Goal: Transaction & Acquisition: Purchase product/service

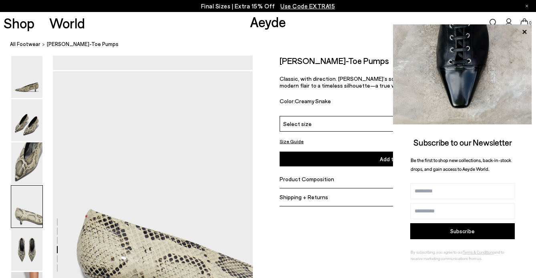
scroll to position [778, 0]
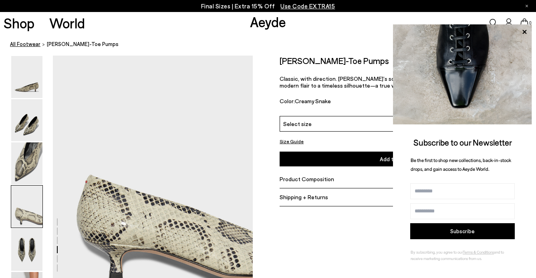
click at [29, 44] on link "All Footwear" at bounding box center [25, 44] width 30 height 8
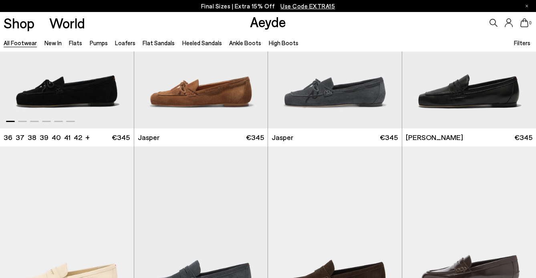
scroll to position [199, 0]
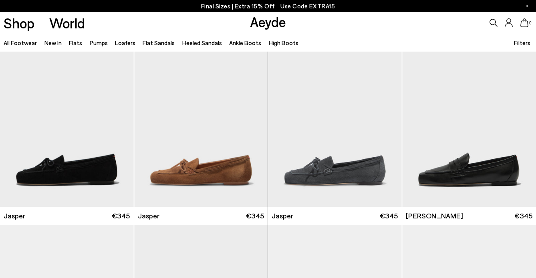
click at [53, 42] on link "New In" at bounding box center [52, 42] width 17 height 7
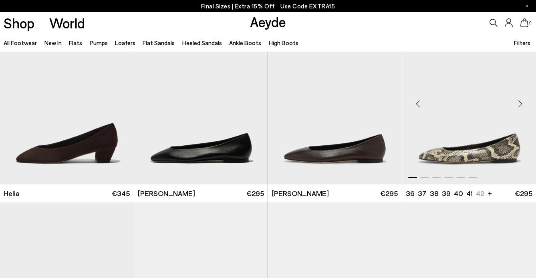
scroll to position [785, 0]
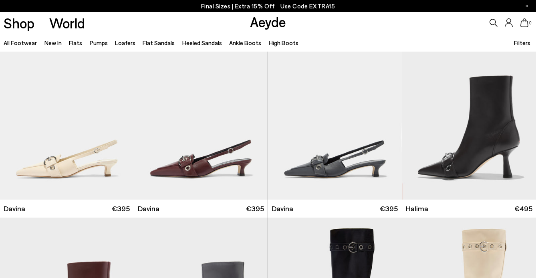
scroll to position [2261, 0]
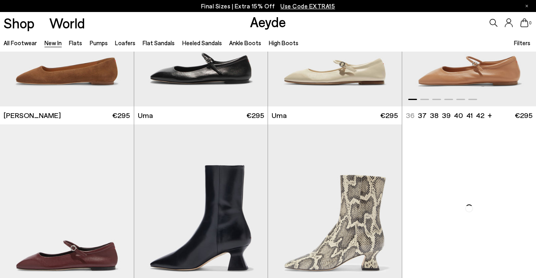
scroll to position [3530, 0]
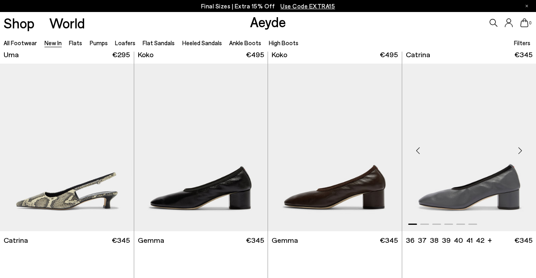
scroll to position [3793, 0]
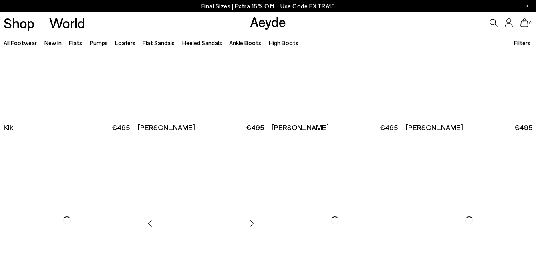
scroll to position [5571, 0]
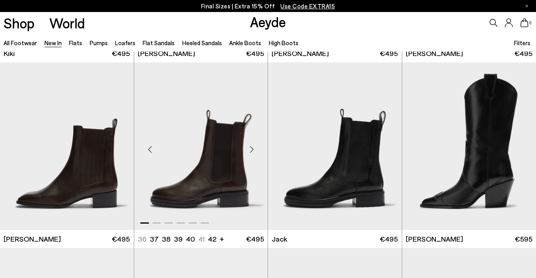
click at [253, 149] on div "Next slide" at bounding box center [252, 150] width 24 height 24
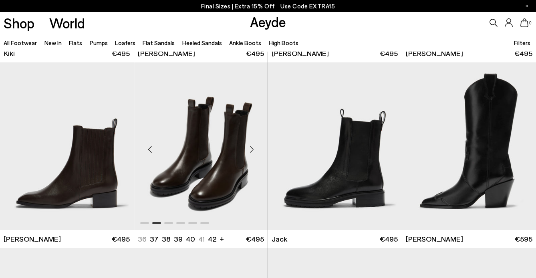
click at [253, 149] on div "Next slide" at bounding box center [252, 150] width 24 height 24
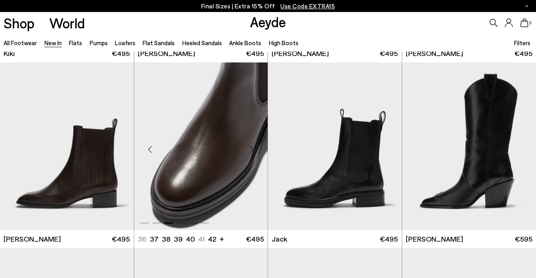
click at [253, 149] on div "Next slide" at bounding box center [252, 150] width 24 height 24
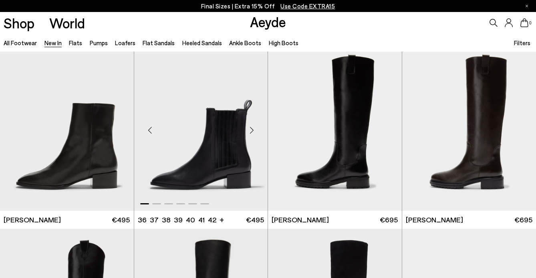
scroll to position [5946, 0]
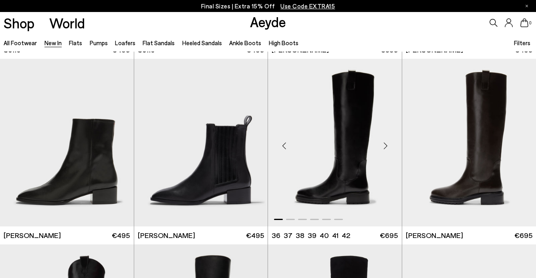
click at [385, 144] on div "Next slide" at bounding box center [386, 146] width 24 height 24
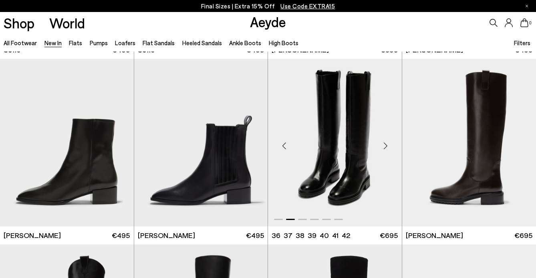
click at [385, 144] on div "Next slide" at bounding box center [386, 146] width 24 height 24
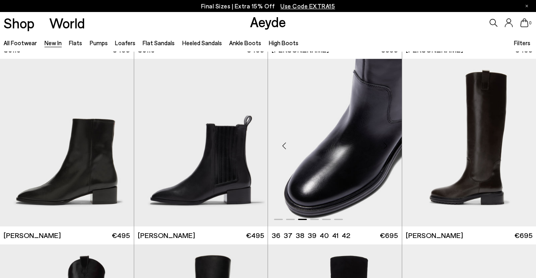
click at [385, 144] on div "Next slide" at bounding box center [386, 146] width 24 height 24
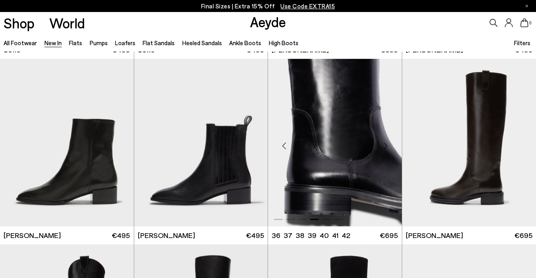
click at [385, 144] on div "Next slide" at bounding box center [386, 146] width 24 height 24
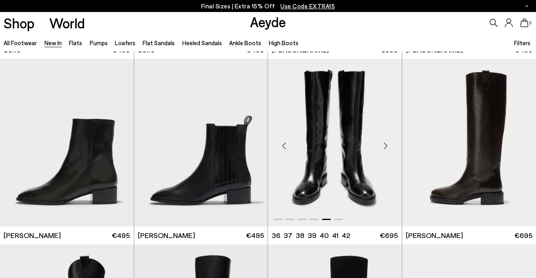
click at [385, 144] on div "Next slide" at bounding box center [386, 146] width 24 height 24
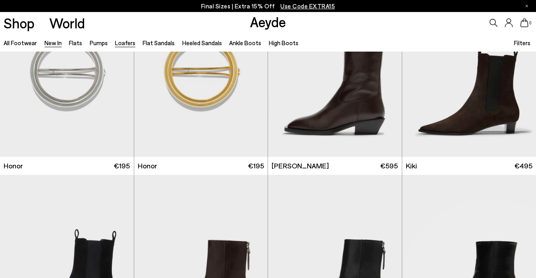
scroll to position [4305, 0]
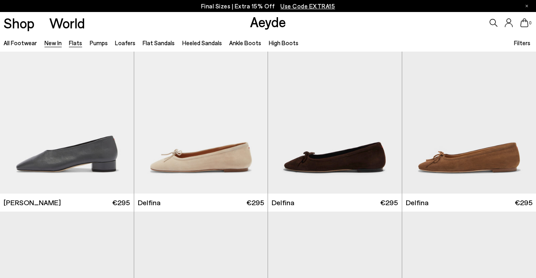
click at [72, 44] on link "Flats" at bounding box center [75, 42] width 13 height 7
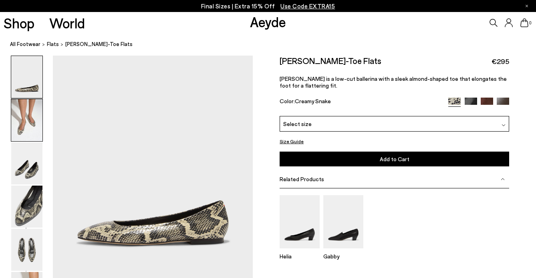
click at [21, 115] on img at bounding box center [26, 120] width 31 height 42
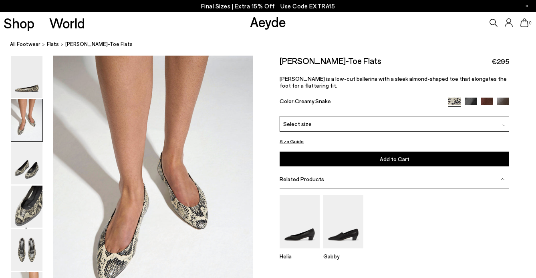
click at [470, 102] on img at bounding box center [471, 104] width 12 height 12
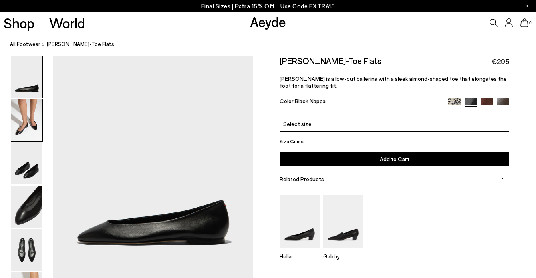
click at [30, 118] on img at bounding box center [26, 120] width 31 height 42
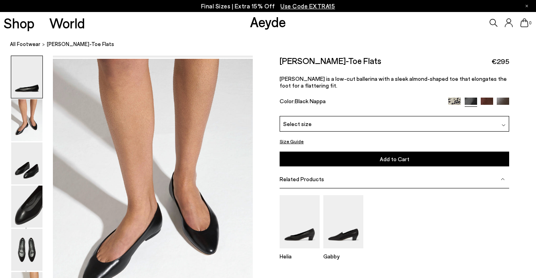
scroll to position [224, 0]
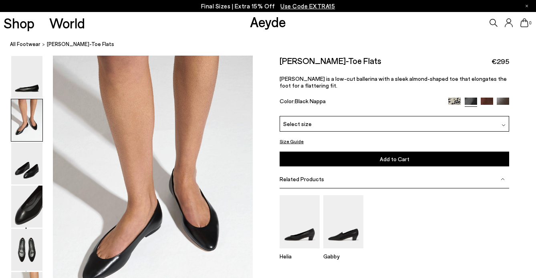
click at [509, 102] on img at bounding box center [503, 104] width 12 height 12
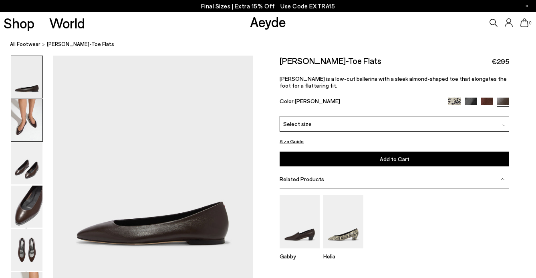
click at [28, 118] on img at bounding box center [26, 120] width 31 height 42
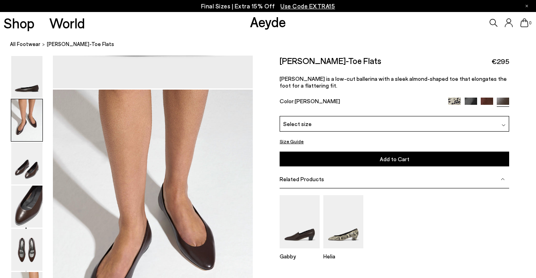
scroll to position [224, 0]
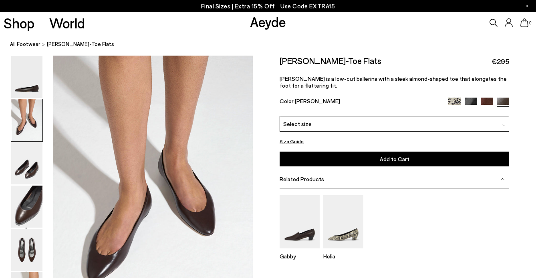
click at [449, 105] on link at bounding box center [454, 101] width 12 height 7
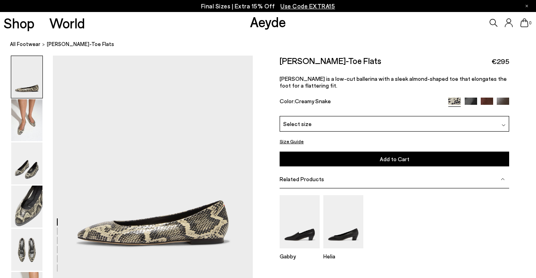
scroll to position [18, 0]
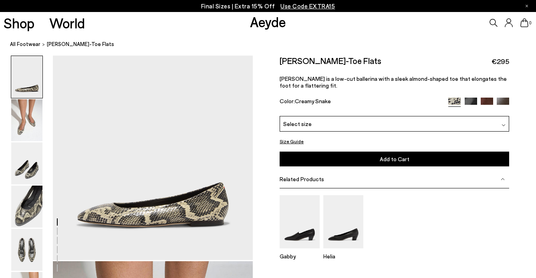
click at [363, 121] on div "Select size" at bounding box center [395, 124] width 230 height 16
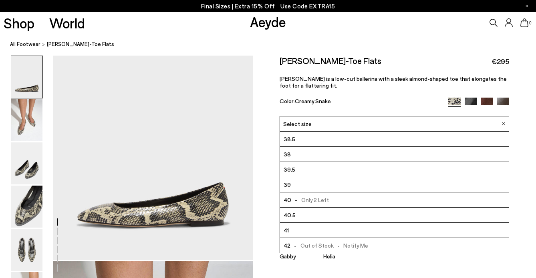
scroll to position [46, 0]
click at [343, 246] on span "- Out of Stock - Notify Me" at bounding box center [329, 245] width 78 height 10
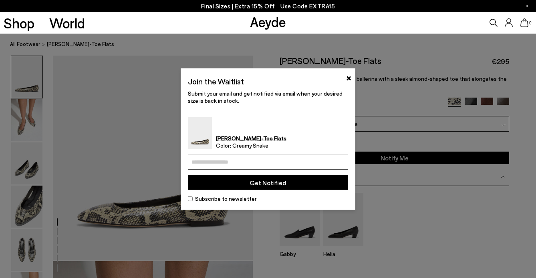
click at [269, 163] on input "email" at bounding box center [268, 162] width 160 height 15
type input "**********"
click at [275, 187] on button "Get Notified" at bounding box center [268, 182] width 160 height 15
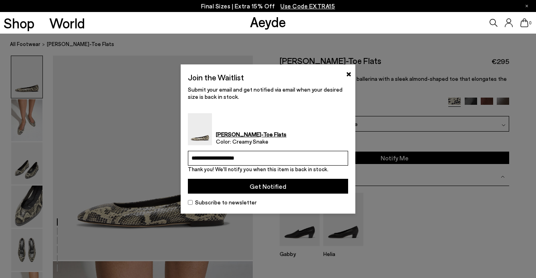
click at [288, 183] on button "Get Notified" at bounding box center [268, 186] width 160 height 15
click at [345, 76] on div "Join the Waitlist ×" at bounding box center [268, 79] width 160 height 14
click at [346, 74] on button "×" at bounding box center [348, 74] width 5 height 10
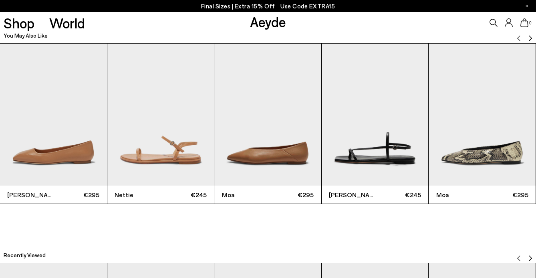
scroll to position [1636, 0]
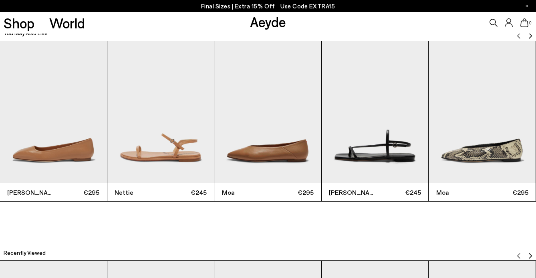
click at [172, 113] on img "2 / 6" at bounding box center [160, 112] width 107 height 142
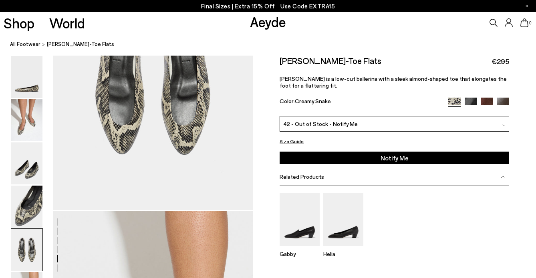
scroll to position [1086, 0]
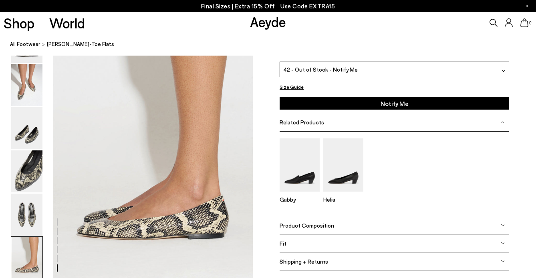
scroll to position [1316, 0]
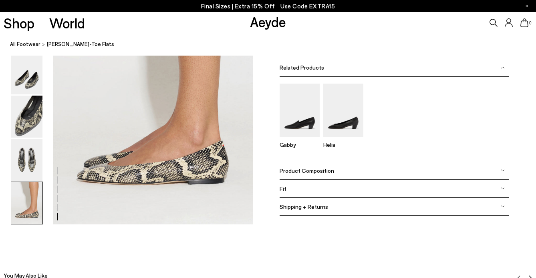
click at [316, 190] on div "Fit" at bounding box center [395, 189] width 230 height 18
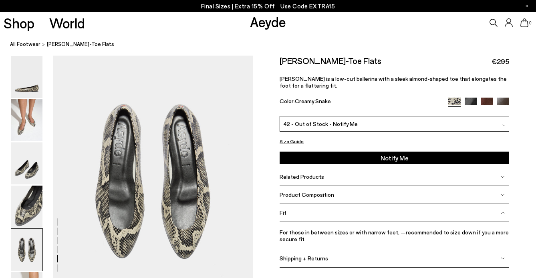
scroll to position [1328, 0]
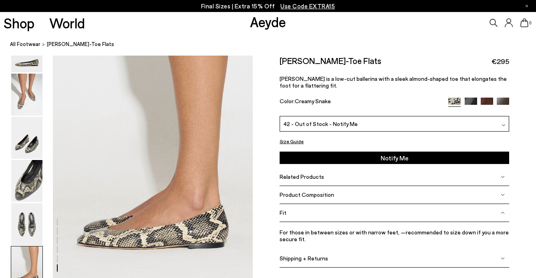
click at [34, 104] on img at bounding box center [26, 95] width 31 height 42
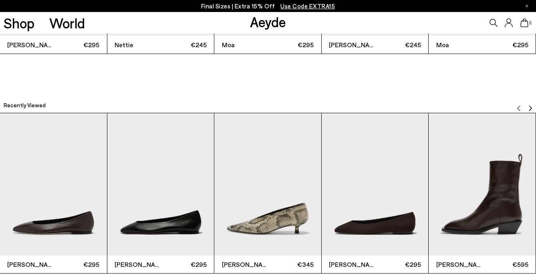
scroll to position [1626, 0]
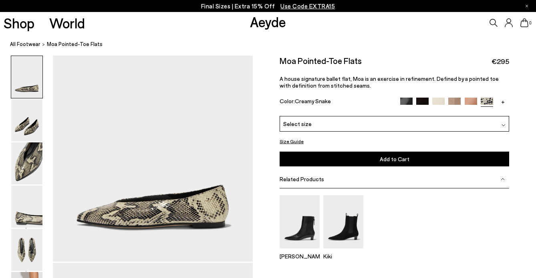
scroll to position [23, 0]
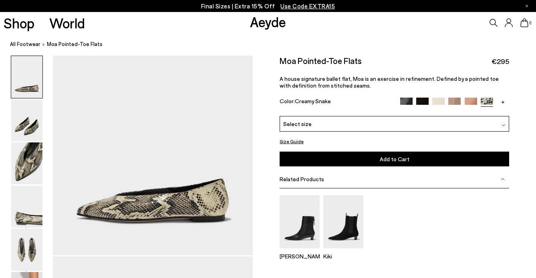
click at [310, 119] on div "Select size" at bounding box center [395, 124] width 230 height 16
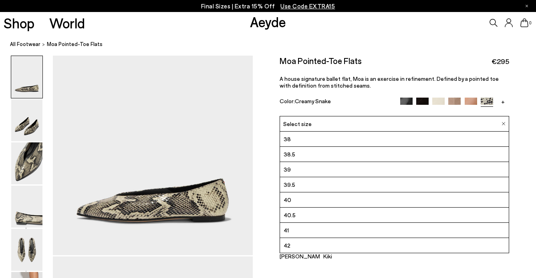
scroll to position [26, 0]
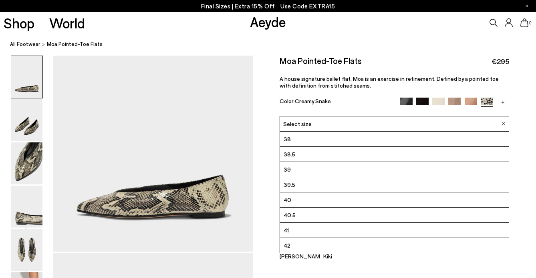
click at [301, 243] on li "42" at bounding box center [394, 245] width 229 height 15
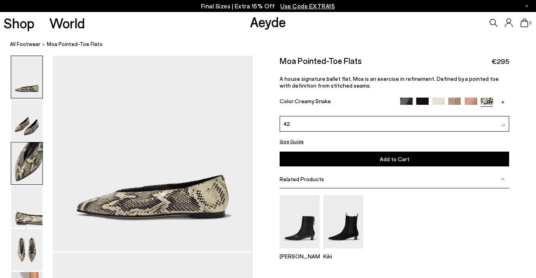
click at [28, 161] on img at bounding box center [26, 164] width 31 height 42
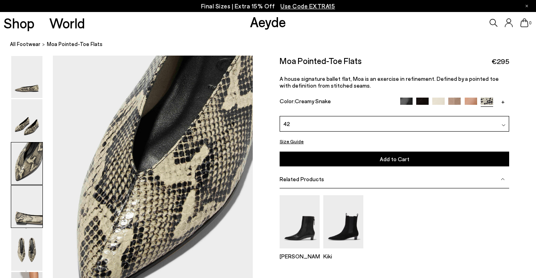
click at [25, 194] on img at bounding box center [26, 207] width 31 height 42
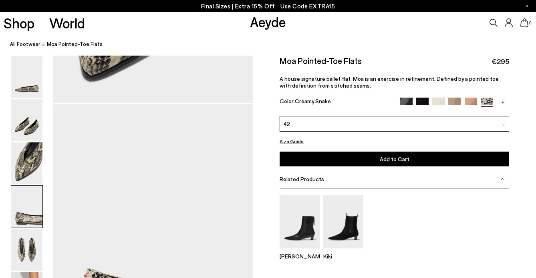
scroll to position [760, 0]
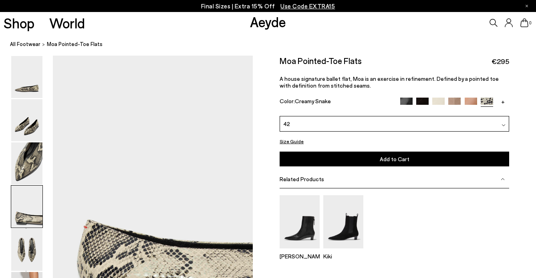
click at [476, 100] on img at bounding box center [471, 104] width 12 height 12
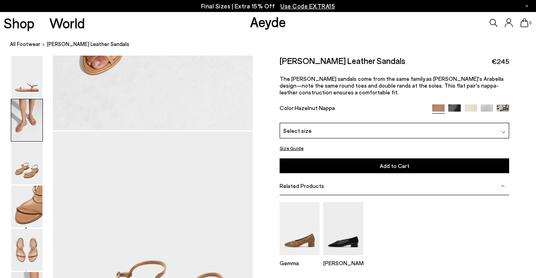
scroll to position [298, 0]
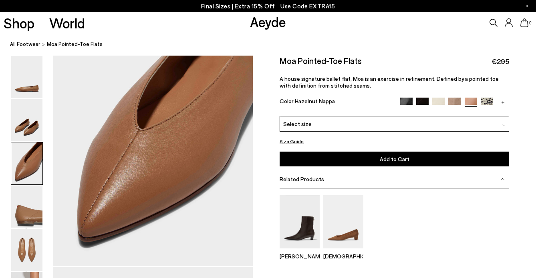
scroll to position [558, 0]
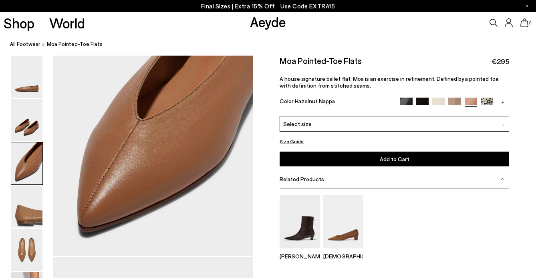
click at [407, 103] on img at bounding box center [406, 104] width 12 height 12
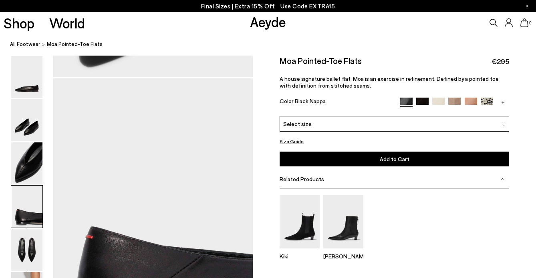
scroll to position [766, 0]
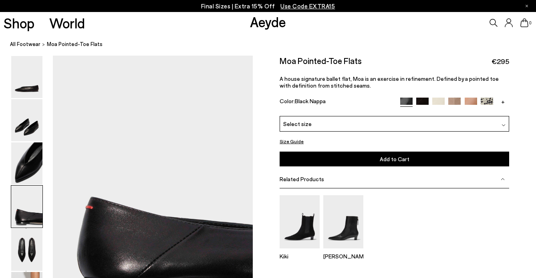
click at [420, 101] on img at bounding box center [422, 104] width 12 height 12
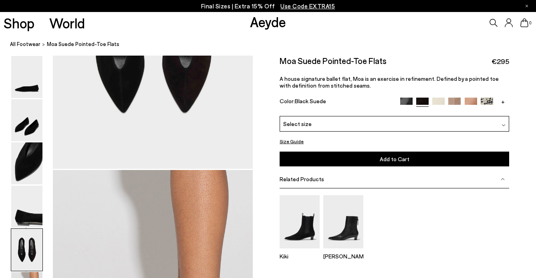
scroll to position [1145, 0]
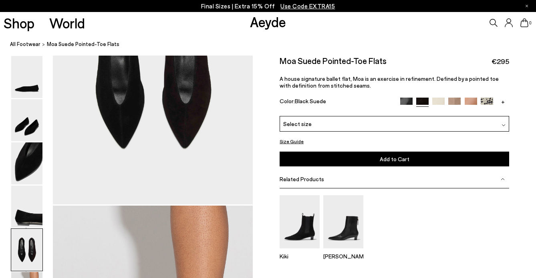
click at [402, 99] on img at bounding box center [406, 104] width 12 height 12
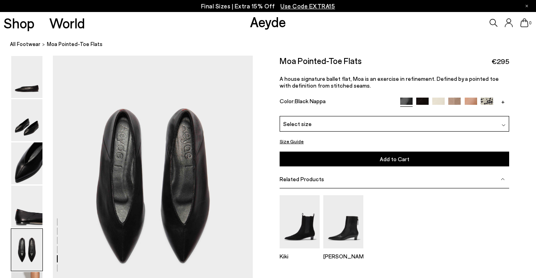
scroll to position [1006, 0]
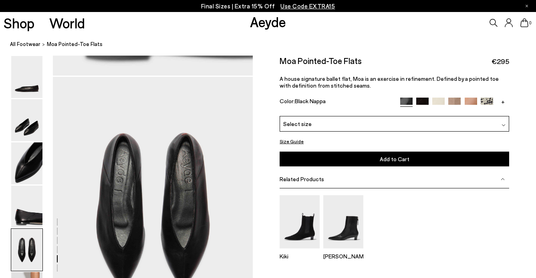
click at [438, 101] on img at bounding box center [438, 104] width 12 height 12
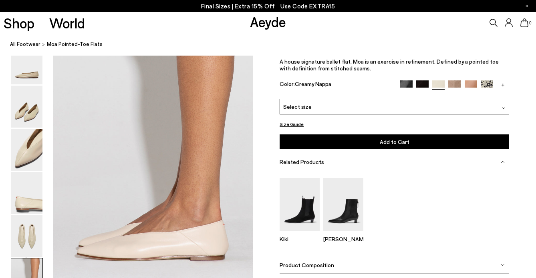
scroll to position [1316, 0]
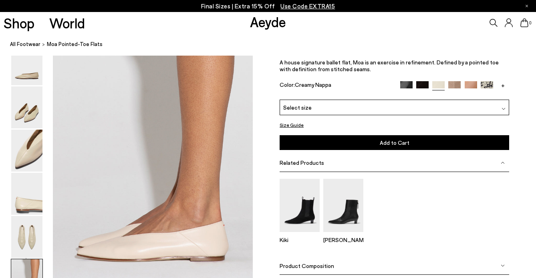
click at [461, 85] on div "+" at bounding box center [454, 86] width 109 height 9
click at [456, 85] on img at bounding box center [454, 88] width 12 height 12
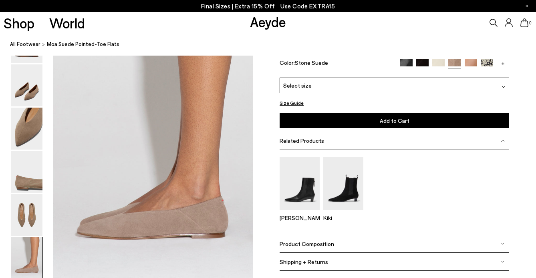
scroll to position [1342, 0]
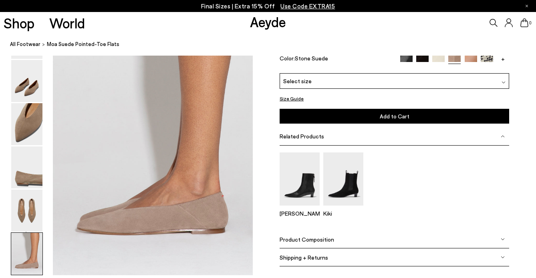
click at [480, 57] on div "+" at bounding box center [454, 59] width 109 height 9
click at [485, 57] on img at bounding box center [487, 61] width 12 height 12
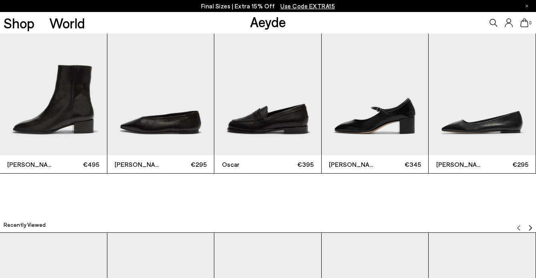
scroll to position [1424, 0]
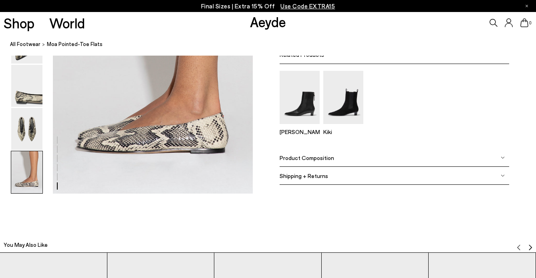
click at [304, 157] on span "Product Composition" at bounding box center [307, 158] width 54 height 7
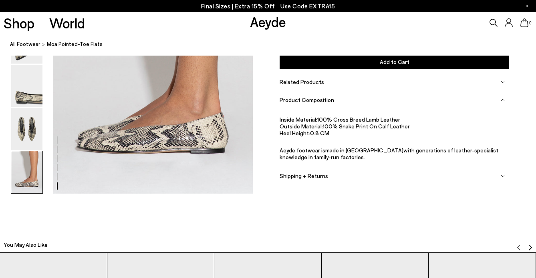
click at [312, 83] on span "Related Products" at bounding box center [302, 82] width 44 height 7
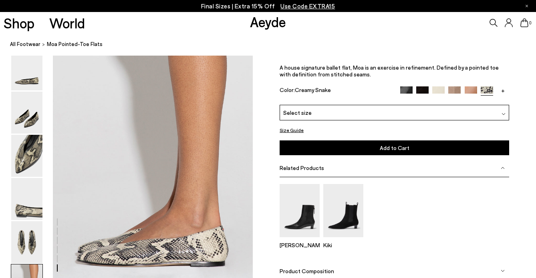
scroll to position [1374, 0]
